Goal: Task Accomplishment & Management: Complete application form

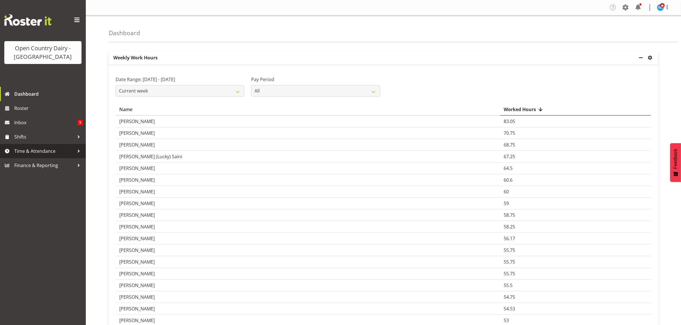
click at [37, 151] on span "Time & Attendance" at bounding box center [44, 151] width 60 height 9
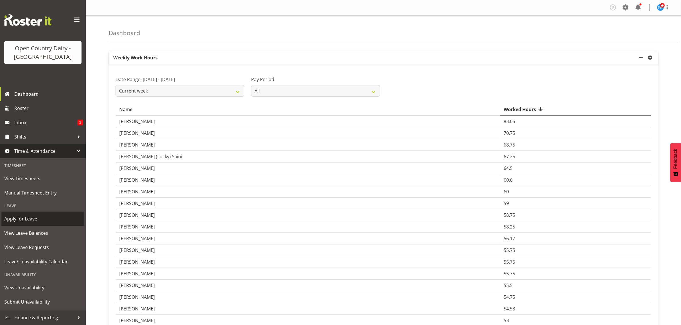
click at [26, 222] on span "Apply for Leave" at bounding box center [42, 219] width 77 height 9
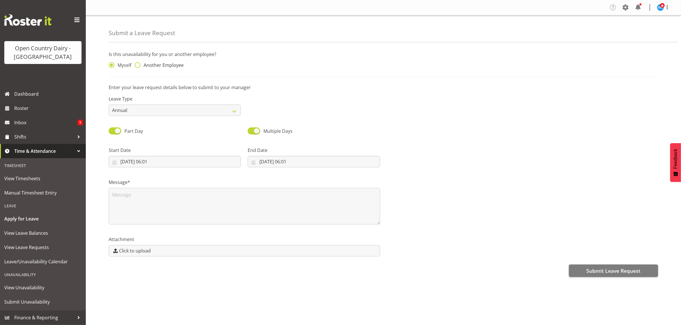
click at [138, 66] on span at bounding box center [138, 65] width 6 height 6
click at [138, 66] on input "Another Employee" at bounding box center [137, 65] width 4 height 4
radio input "true"
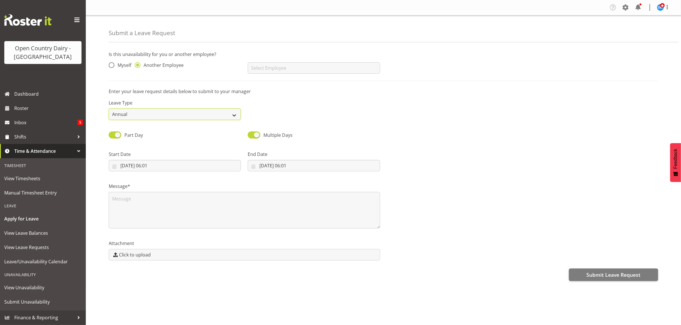
click at [187, 111] on select "Annual Sick Leave Without Pay Bereavement Domestic Violence Parental Jury Servi…" at bounding box center [175, 114] width 132 height 11
select select "Bereavement"
click at [109, 109] on select "Annual Sick Leave Without Pay Bereavement Domestic Violence Parental Jury Servi…" at bounding box center [175, 114] width 132 height 11
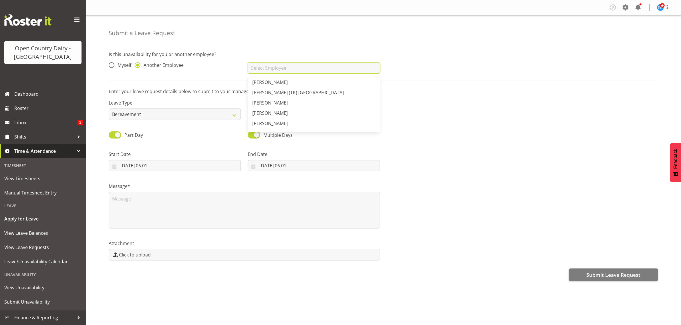
click at [276, 67] on input "text" at bounding box center [314, 67] width 132 height 11
click at [278, 92] on span "[PERSON_NAME]" at bounding box center [269, 92] width 35 height 6
type input "[PERSON_NAME]"
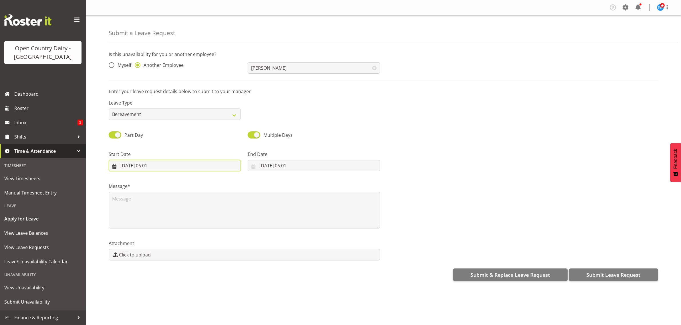
click at [145, 167] on input "24/08/2025, 06:01" at bounding box center [175, 165] width 132 height 11
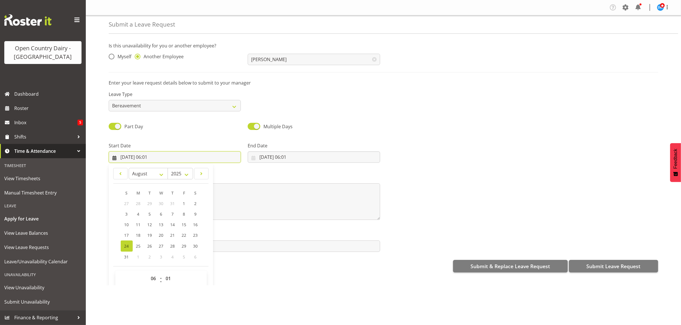
scroll to position [17, 0]
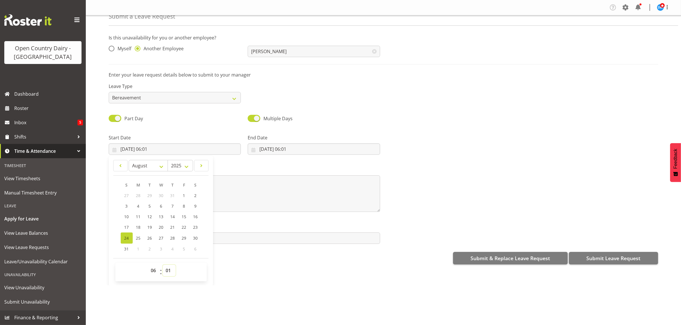
click at [170, 271] on select "00 01 02 03 04 05 06 07 08 09 10 11 12 13 14 15 16 17 18 19 20 21 22 23 24 25 2…" at bounding box center [169, 270] width 13 height 11
select select "30"
click at [163, 265] on select "00 01 02 03 04 05 06 07 08 09 10 11 12 13 14 15 16 17 18 19 20 21 22 23 24 25 2…" at bounding box center [169, 270] width 13 height 11
type input "[DATE] 06:30"
click at [272, 149] on input "24/08/2025, 06:01" at bounding box center [314, 148] width 132 height 11
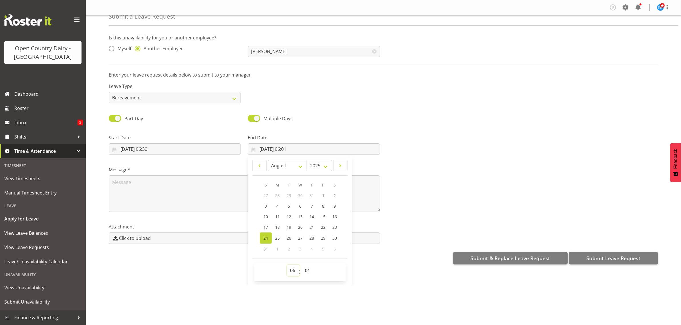
click at [290, 272] on select "00 01 02 03 04 05 06 07 08 09 10 11 12 13 14 15 16 17 18 19 20 21 22 23" at bounding box center [293, 270] width 13 height 11
select select "16"
click at [287, 265] on select "00 01 02 03 04 05 06 07 08 09 10 11 12 13 14 15 16 17 18 19 20 21 22 23" at bounding box center [293, 270] width 13 height 11
type input "24/08/2025, 16:01"
click at [306, 272] on select "00 01 02 03 04 05 06 07 08 09 10 11 12 13 14 15 16 17 18 19 20 21 22 23 24 25 2…" at bounding box center [308, 270] width 13 height 11
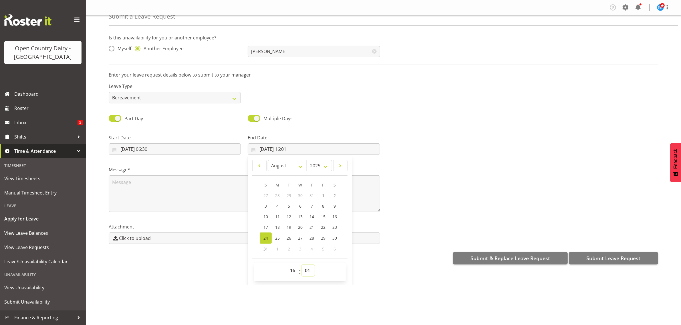
select select "0"
click at [302, 265] on select "00 01 02 03 04 05 06 07 08 09 10 11 12 13 14 15 16 17 18 19 20 21 22 23 24 25 2…" at bounding box center [308, 270] width 13 height 11
type input "[DATE] 16:00"
click at [179, 183] on textarea at bounding box center [244, 194] width 271 height 37
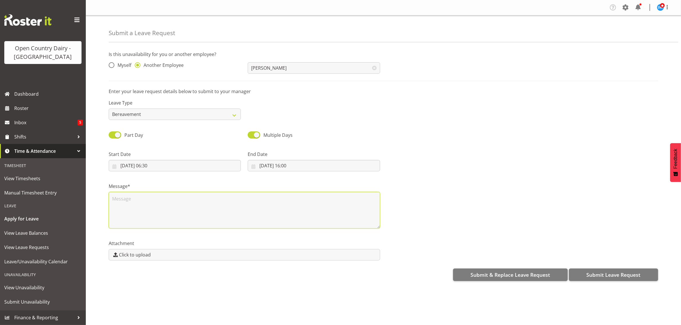
scroll to position [0, 0]
type textarea "s"
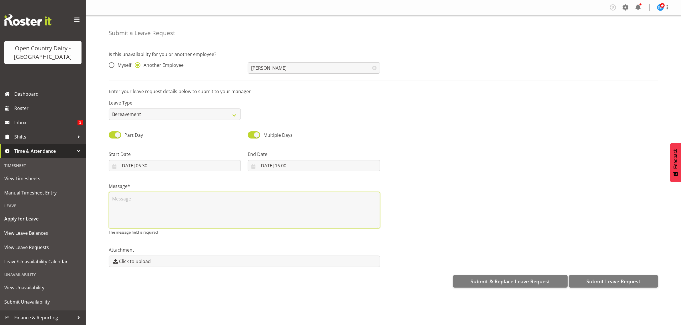
type textarea "f"
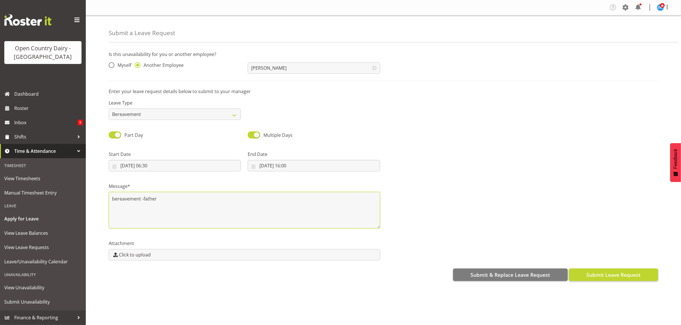
type textarea "bereavement -father"
click at [603, 273] on span "Submit Leave Request" at bounding box center [613, 274] width 54 height 7
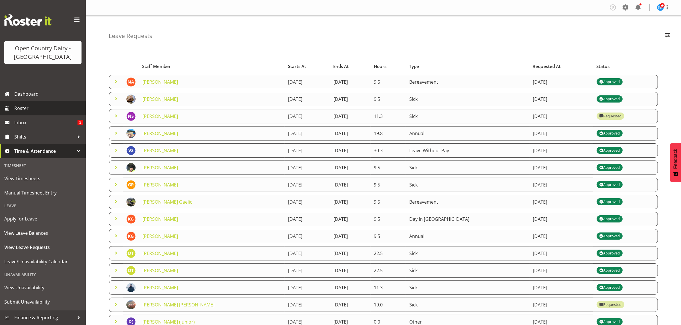
click at [31, 110] on span "Roster" at bounding box center [48, 108] width 69 height 9
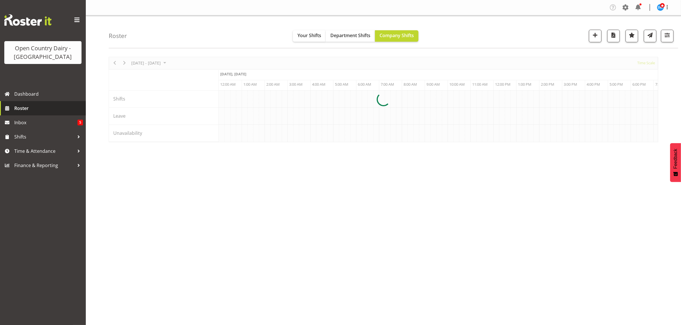
scroll to position [0, 3293]
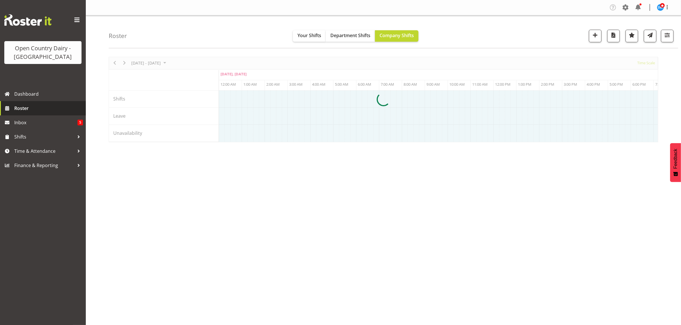
click at [31, 110] on span "Roster" at bounding box center [48, 108] width 69 height 9
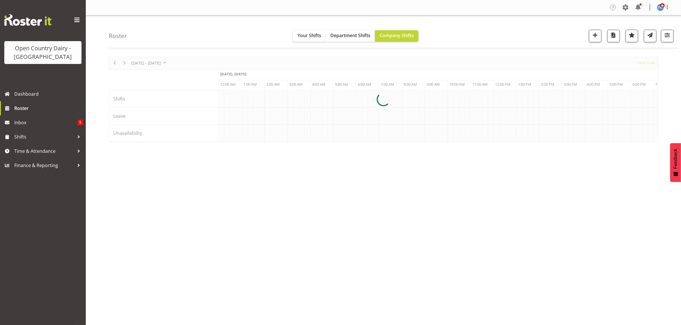
scroll to position [0, 3293]
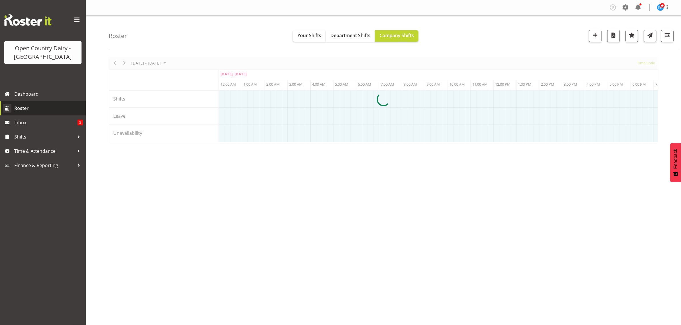
click at [21, 109] on span "Roster" at bounding box center [48, 108] width 69 height 9
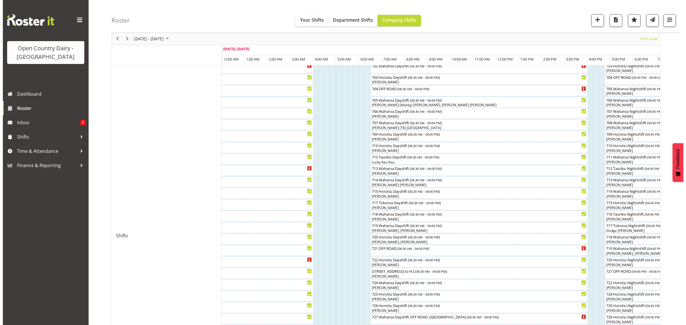
scroll to position [286, 0]
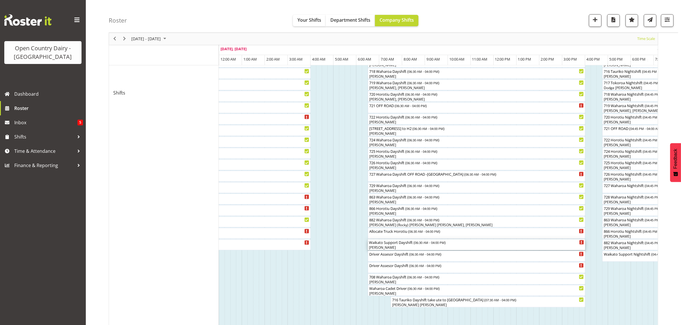
click at [383, 248] on div "[PERSON_NAME]" at bounding box center [476, 247] width 215 height 5
click at [0, 0] on div at bounding box center [0, 0] width 0 height 0
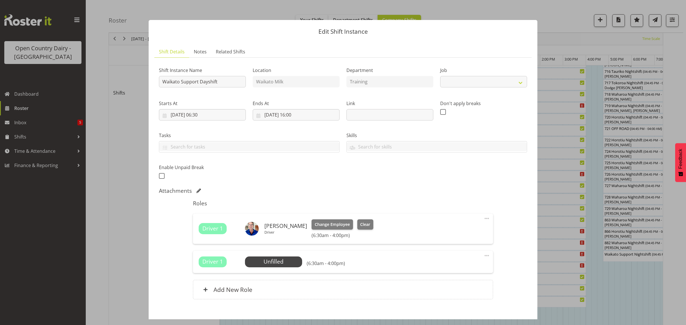
select select "9052"
drag, startPoint x: 361, startPoint y: 225, endPoint x: 422, endPoint y: 251, distance: 66.6
click at [363, 225] on span "Clear" at bounding box center [365, 225] width 10 height 6
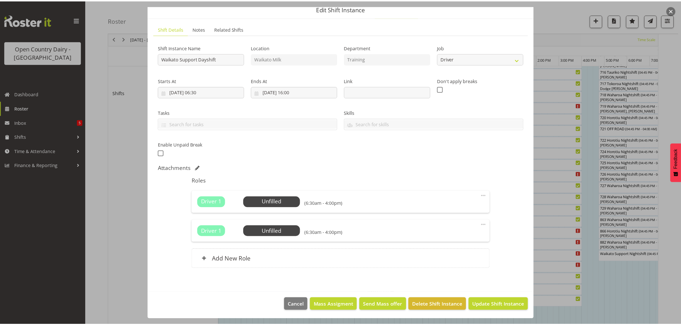
scroll to position [23, 0]
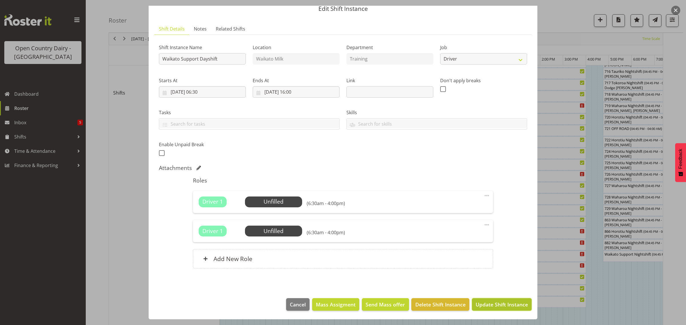
click at [503, 305] on span "Update Shift Instance" at bounding box center [502, 304] width 52 height 7
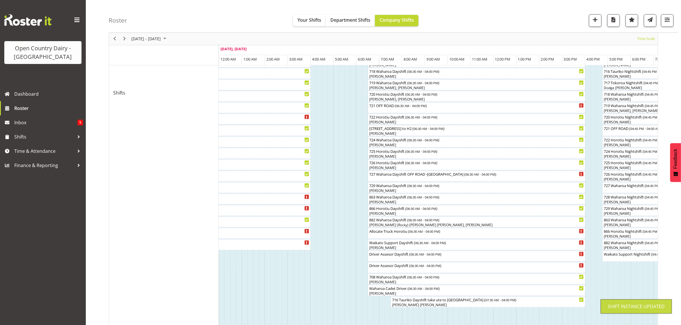
scroll to position [0, 0]
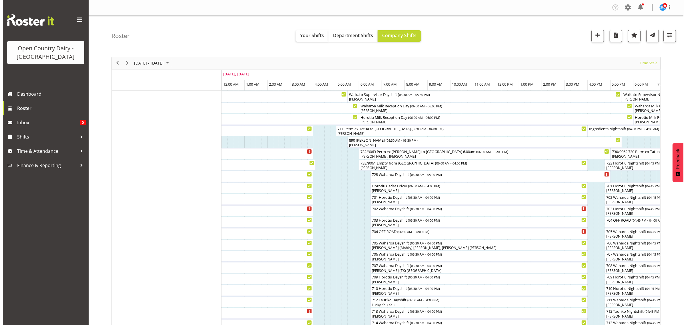
scroll to position [36, 0]
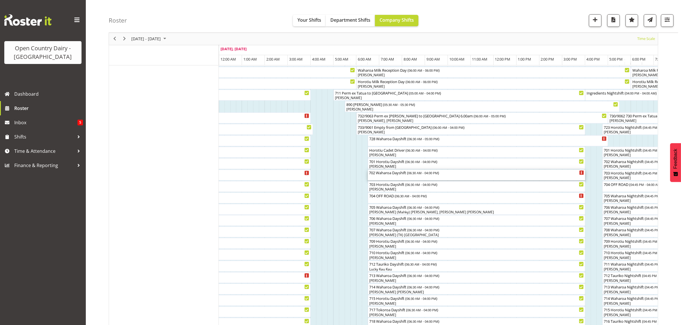
click at [392, 174] on div "702 Waharoa Dayshift ( 06:30 AM - 04:00 PM )" at bounding box center [476, 173] width 215 height 6
click at [0, 0] on div at bounding box center [0, 0] width 0 height 0
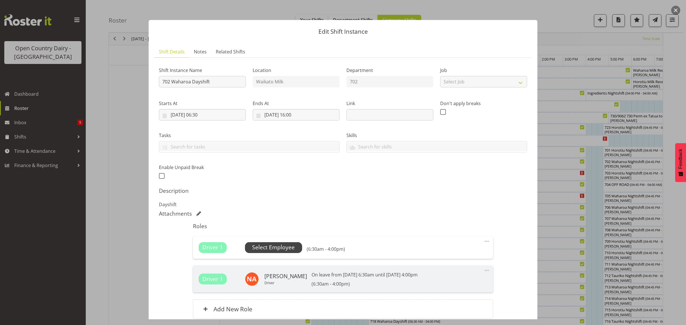
click at [289, 248] on span "Select Employee" at bounding box center [273, 248] width 43 height 8
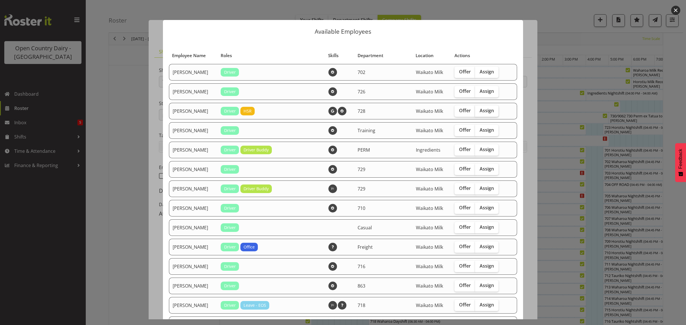
click at [484, 113] on span "Assign" at bounding box center [487, 111] width 14 height 6
click at [479, 113] on input "Assign" at bounding box center [477, 111] width 4 height 4
checkbox input "true"
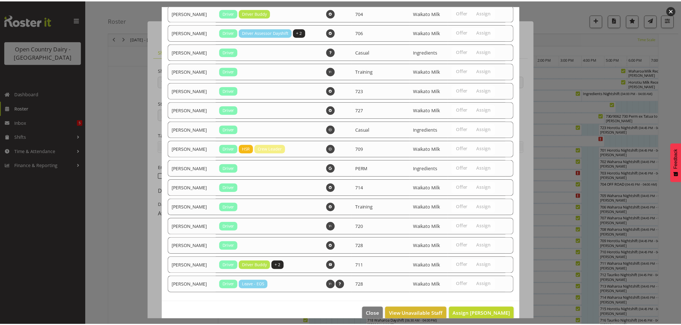
scroll to position [442, 0]
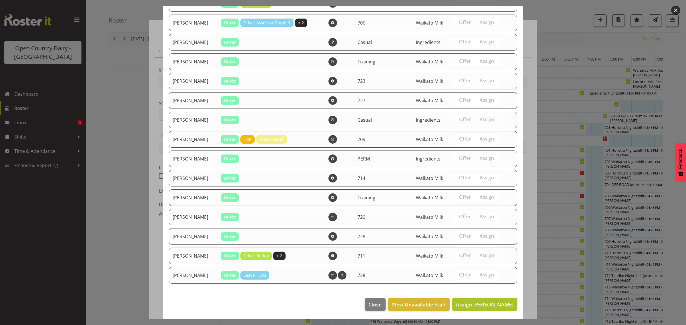
click at [479, 306] on span "Assign [PERSON_NAME]" at bounding box center [485, 304] width 58 height 7
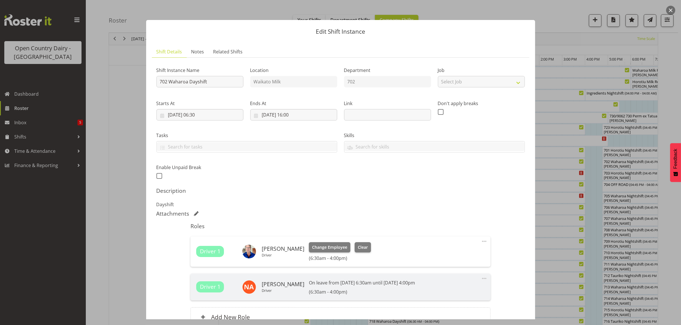
scroll to position [58, 0]
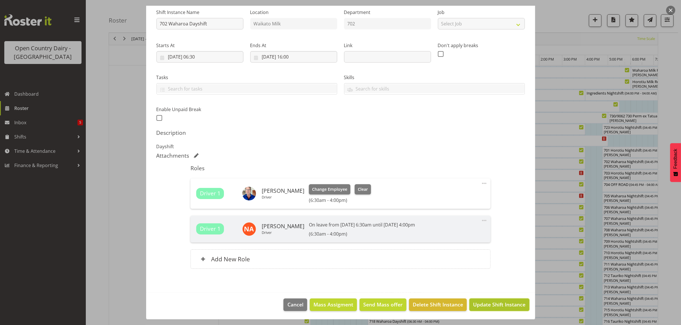
click at [504, 307] on span "Update Shift Instance" at bounding box center [499, 304] width 52 height 7
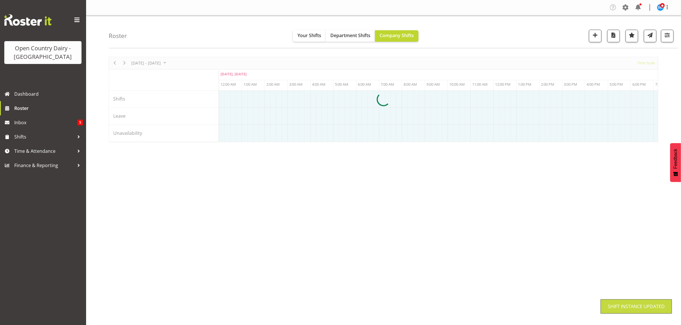
scroll to position [0, 0]
